Goal: Information Seeking & Learning: Learn about a topic

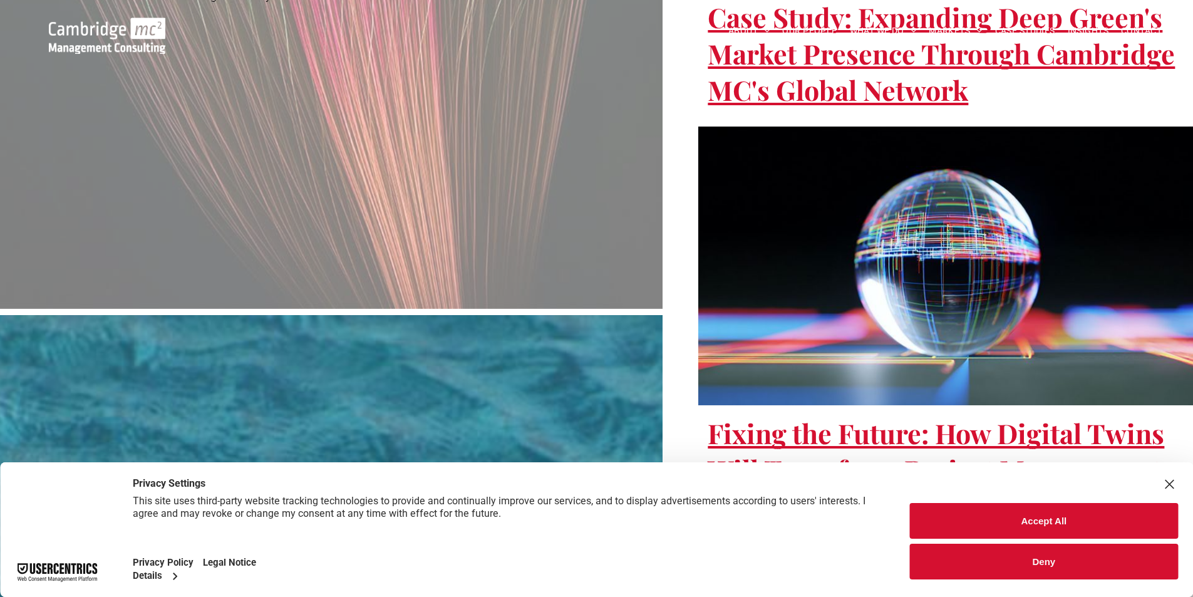
scroll to position [2341, 0]
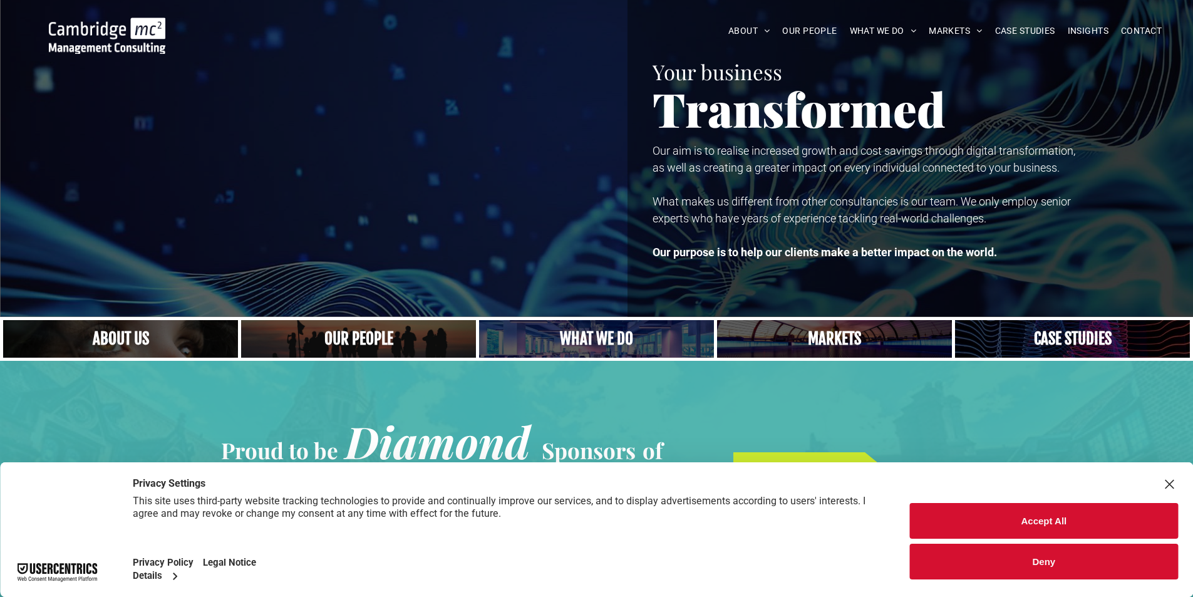
scroll to position [0, 0]
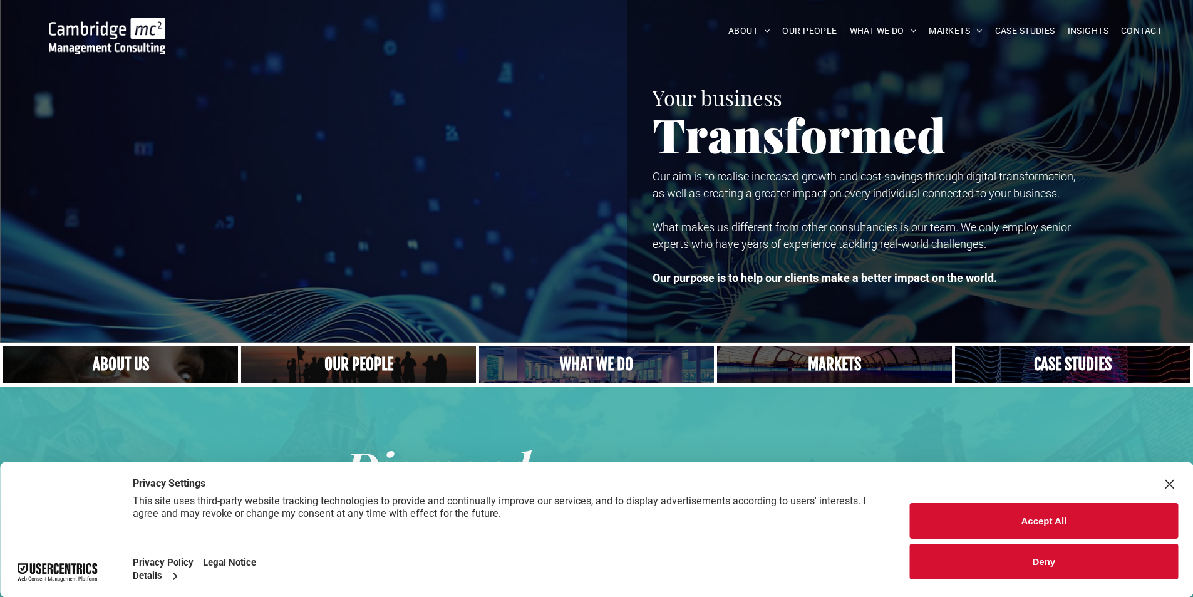
click at [752, 50] on span "ABOUT US" at bounding box center [762, 50] width 43 height 13
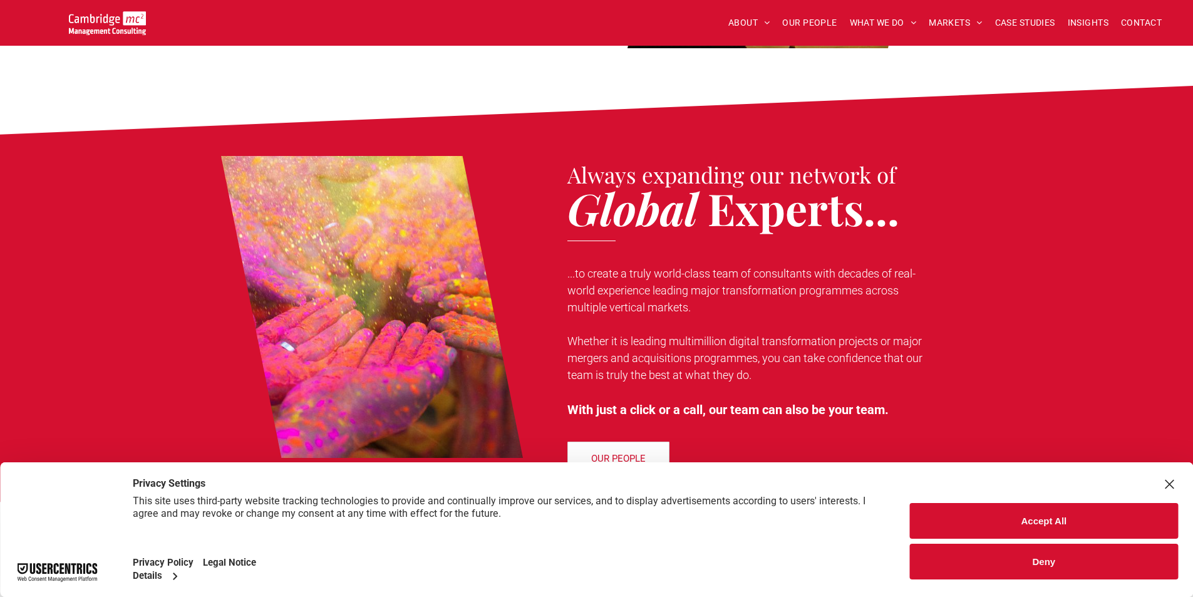
scroll to position [843, 0]
